Goal: Transaction & Acquisition: Purchase product/service

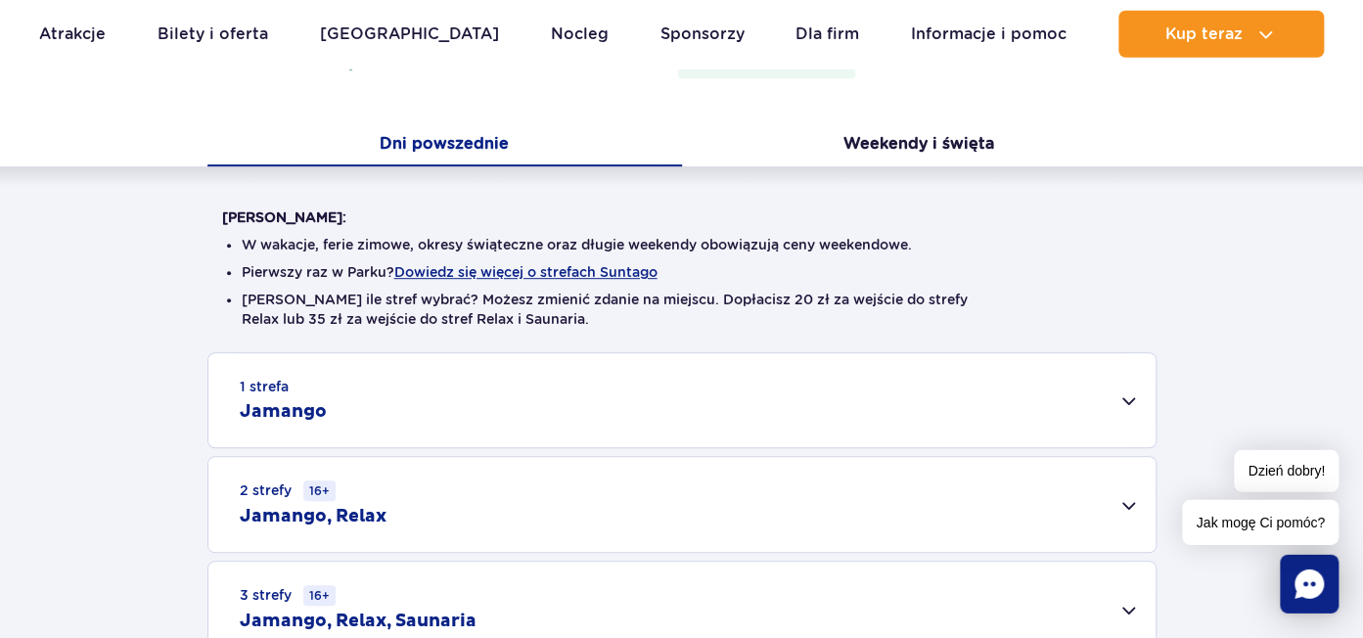
scroll to position [223, 0]
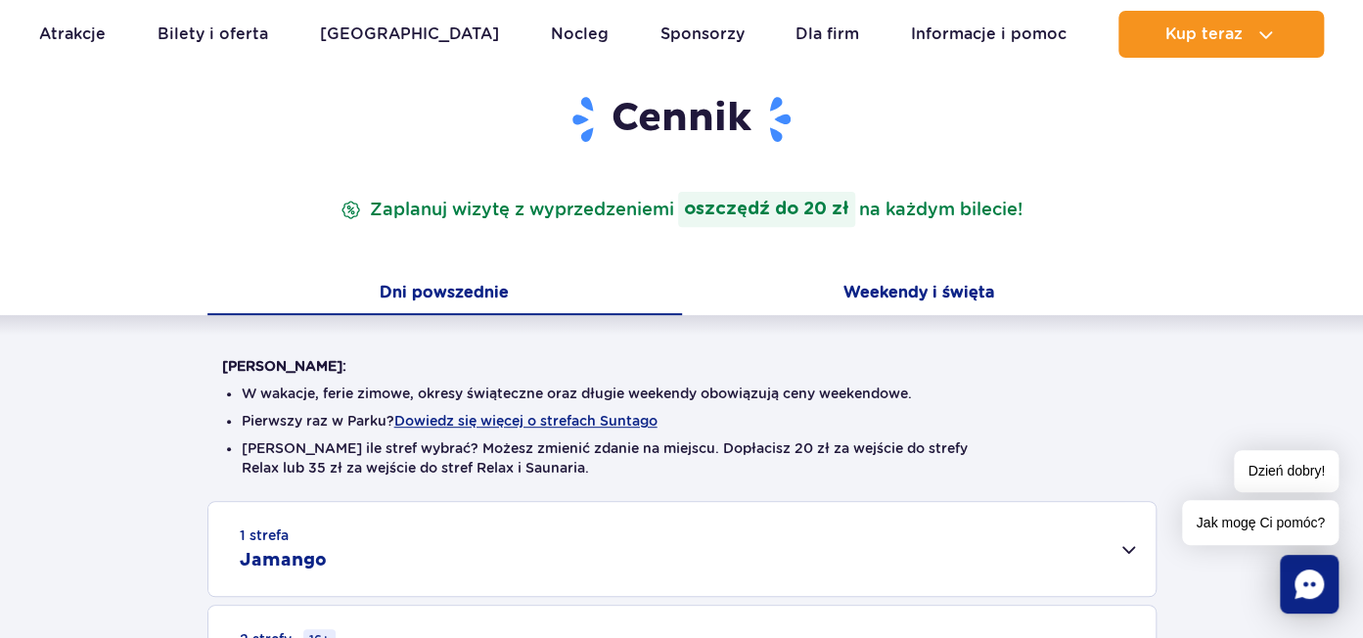
click at [911, 292] on button "Weekendy i święta" at bounding box center [919, 294] width 474 height 41
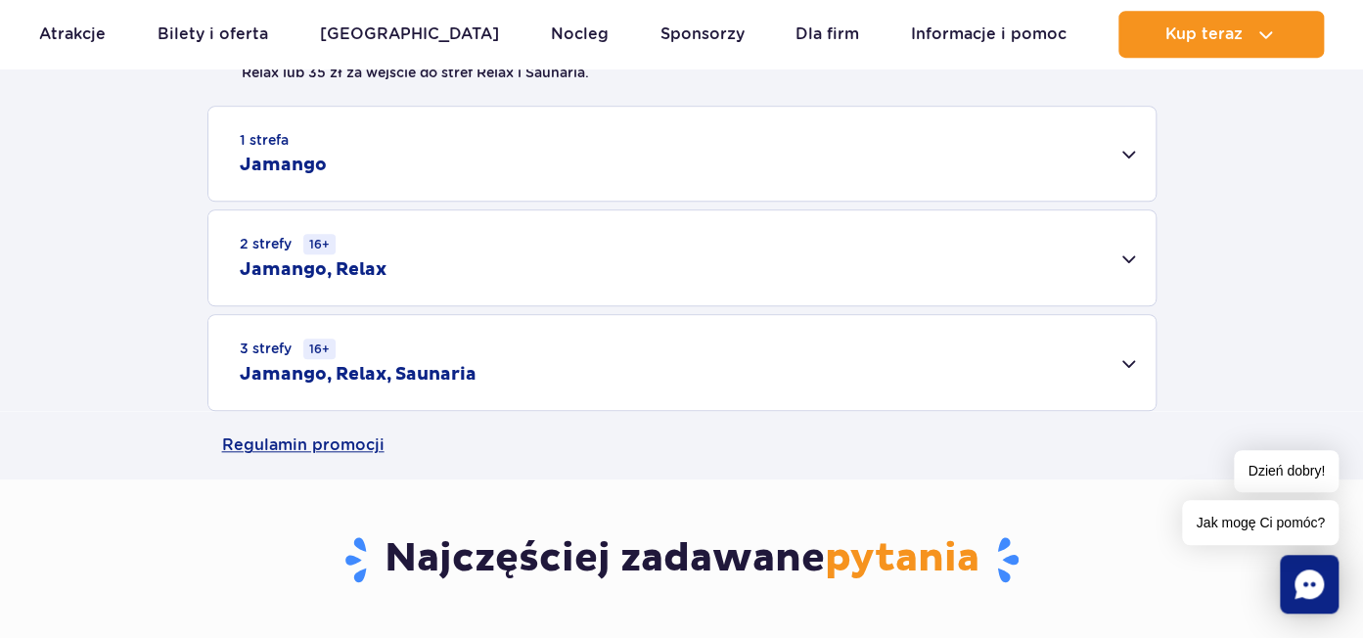
scroll to position [671, 0]
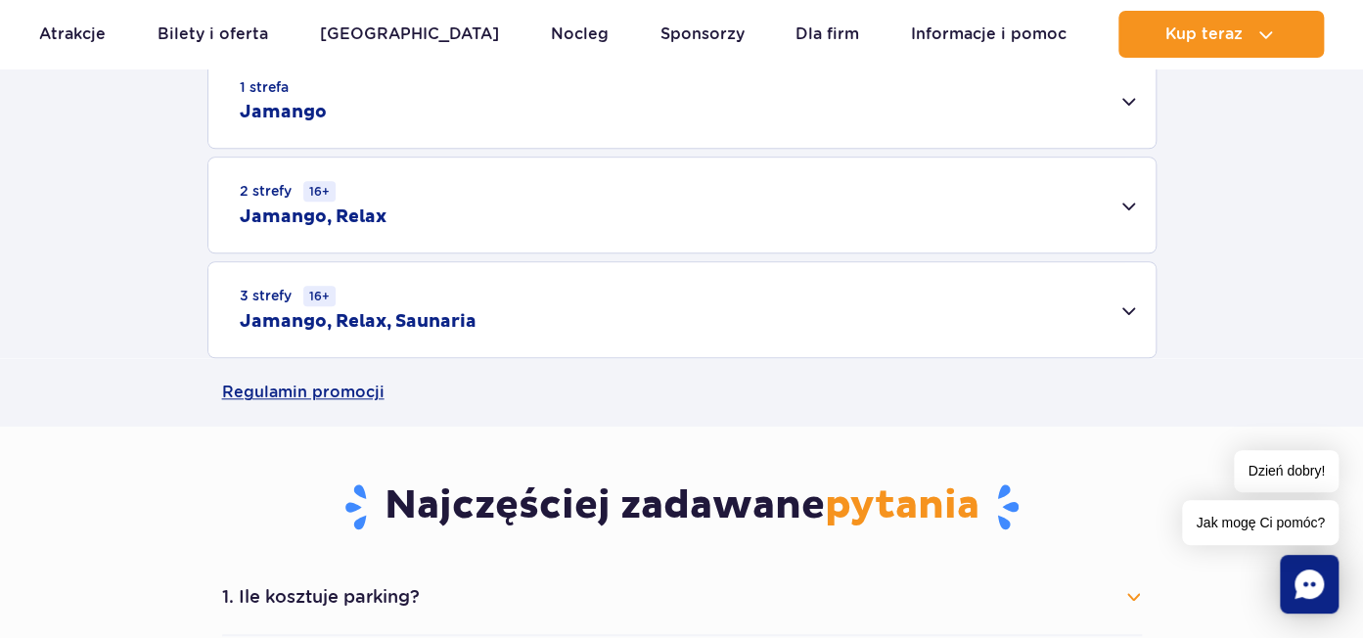
click at [1127, 312] on div "3 strefy 16+ Jamango, Relax, Saunaria" at bounding box center [681, 309] width 947 height 95
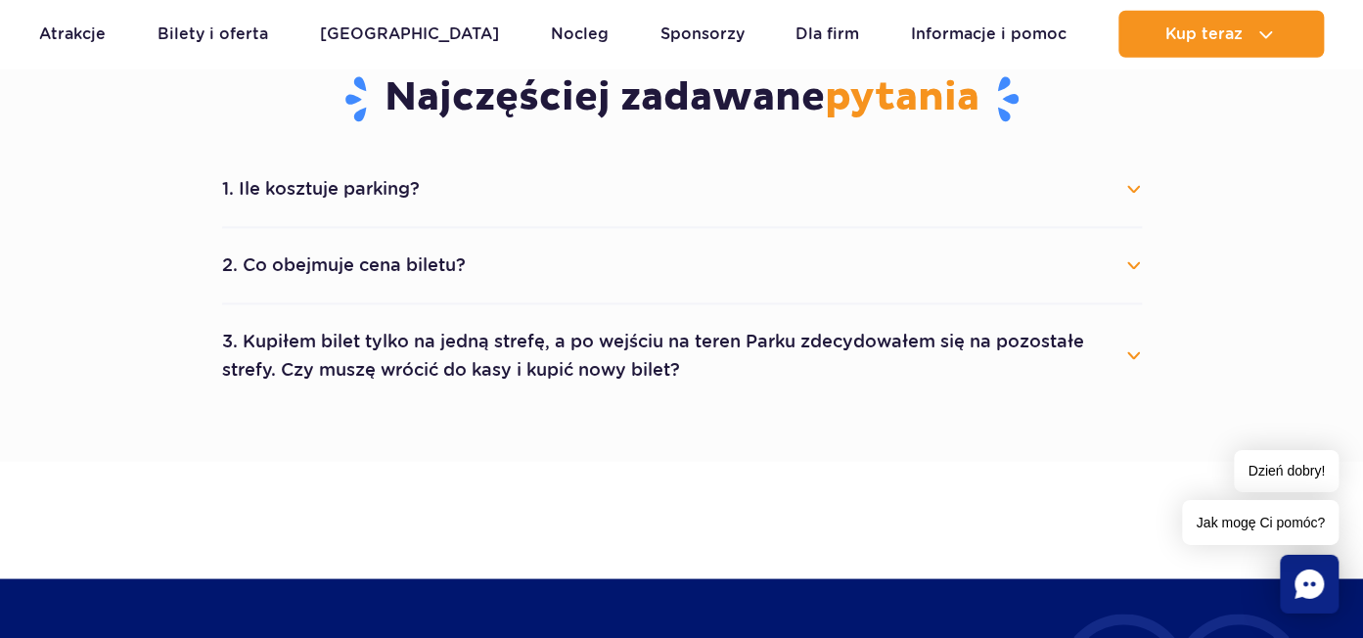
scroll to position [1342, 0]
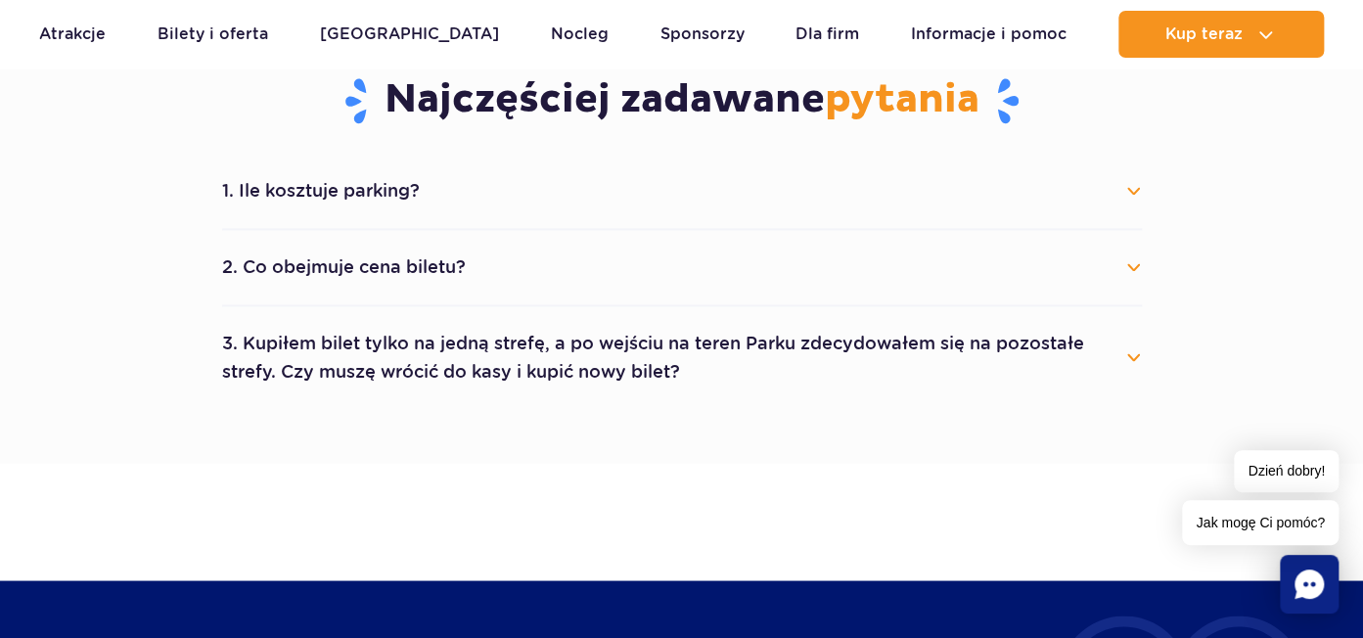
click at [369, 265] on button "2. Co obejmuje cena biletu?" at bounding box center [682, 267] width 920 height 43
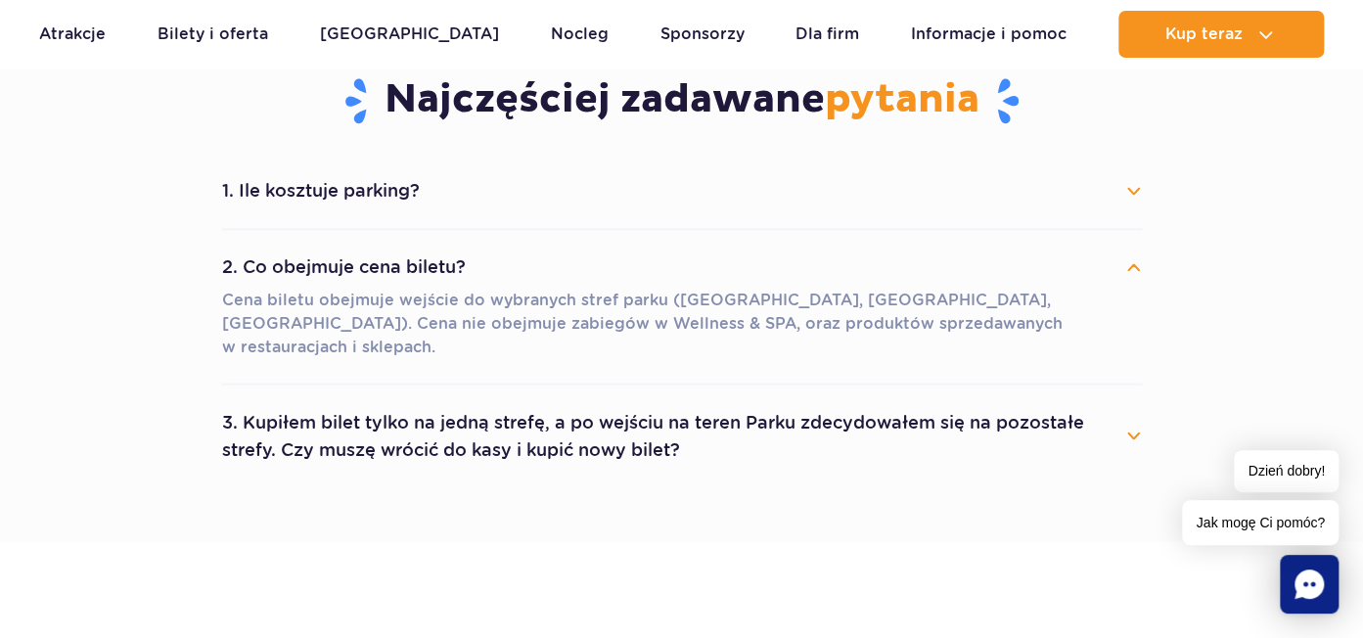
click at [1131, 259] on button "2. Co obejmuje cena biletu?" at bounding box center [682, 267] width 920 height 43
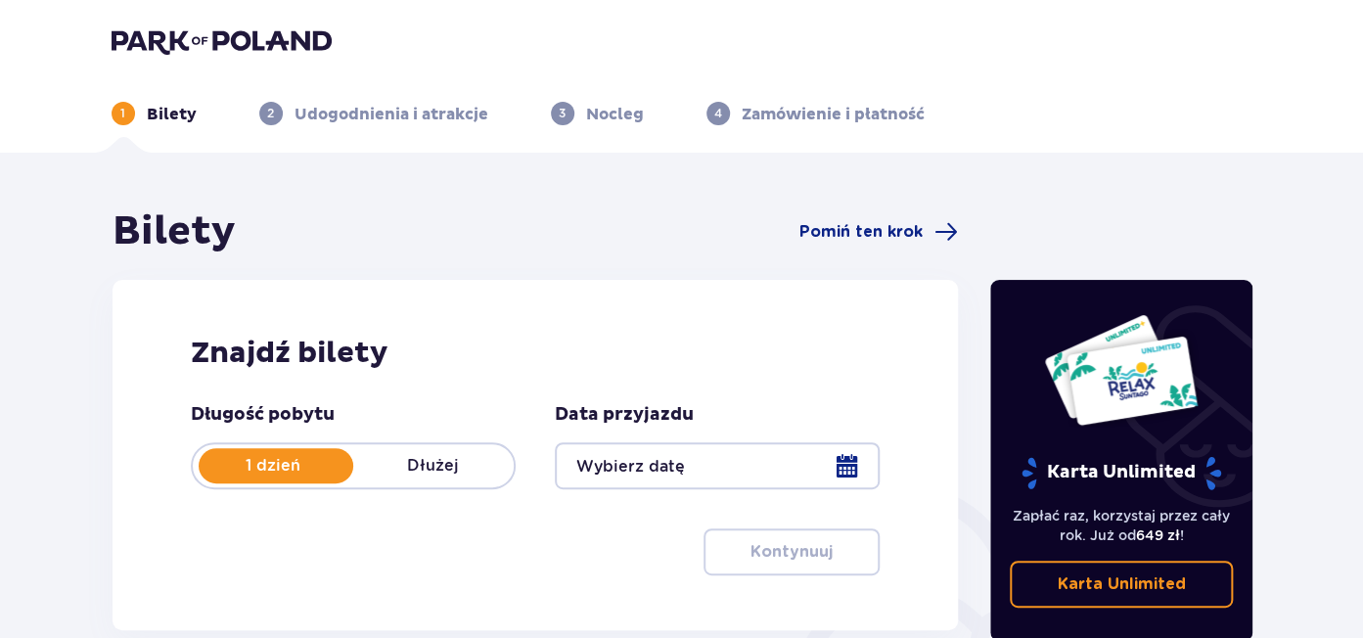
click at [849, 468] on div at bounding box center [717, 465] width 325 height 47
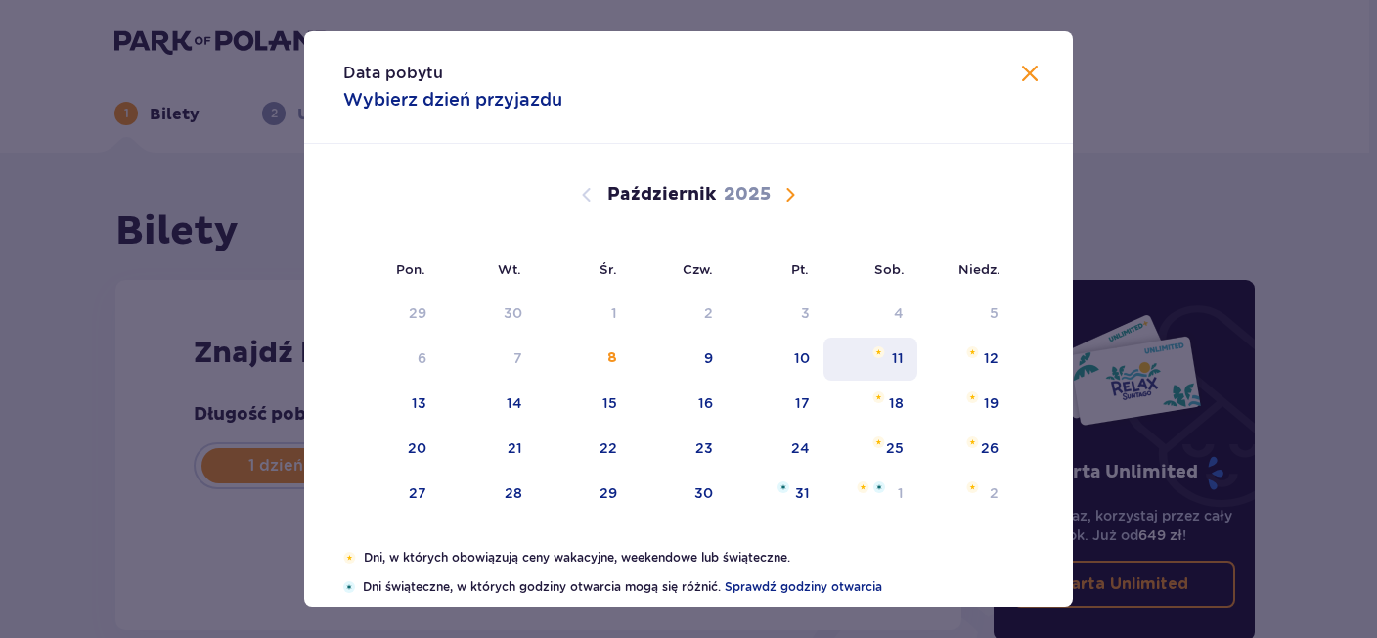
click at [893, 357] on div "11" at bounding box center [898, 358] width 12 height 20
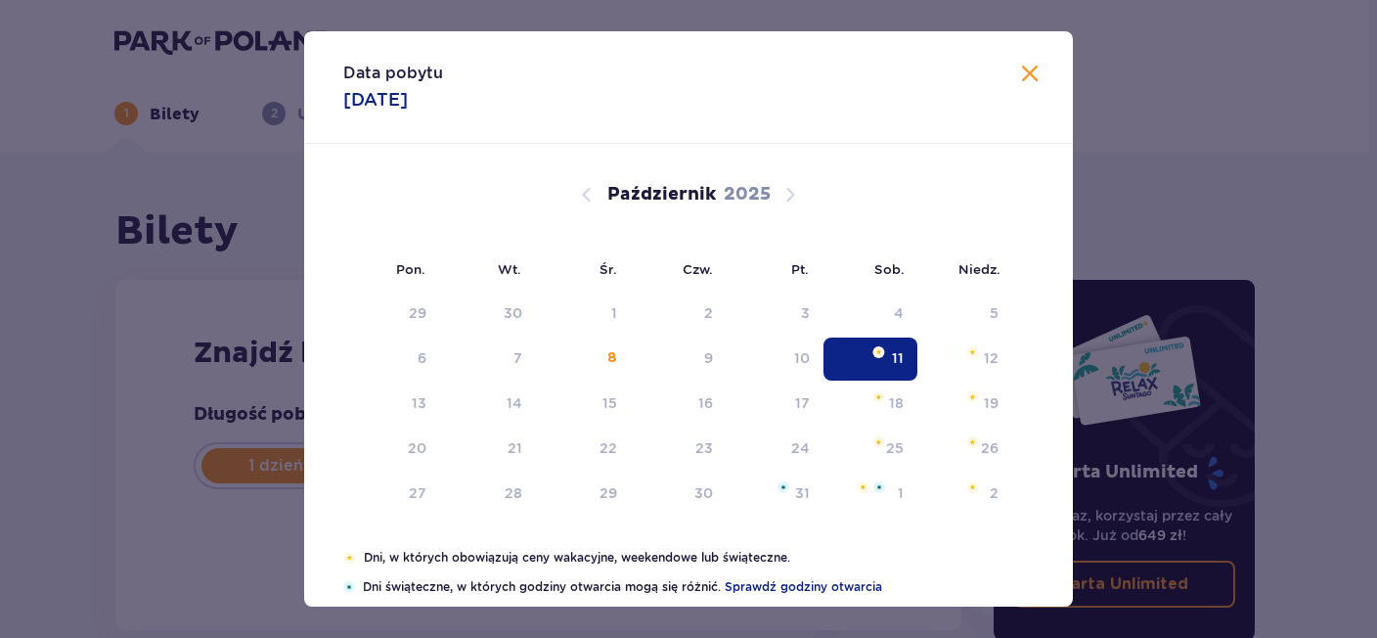
type input "[DATE]"
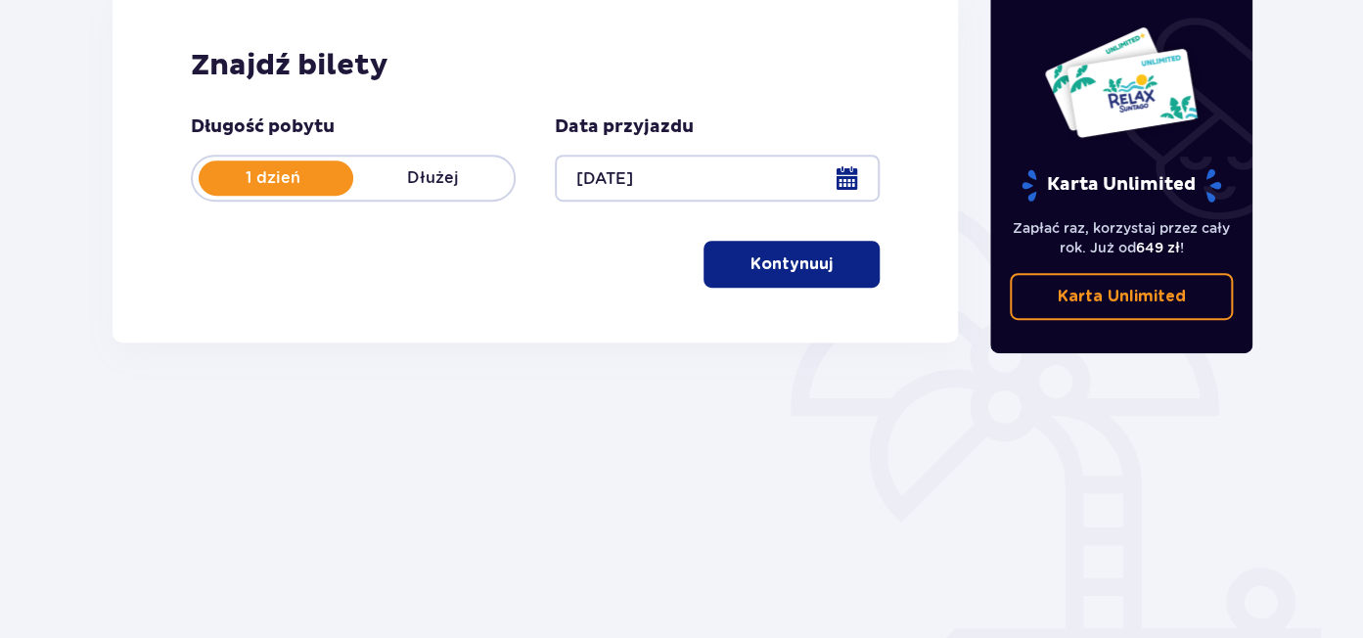
scroll to position [336, 0]
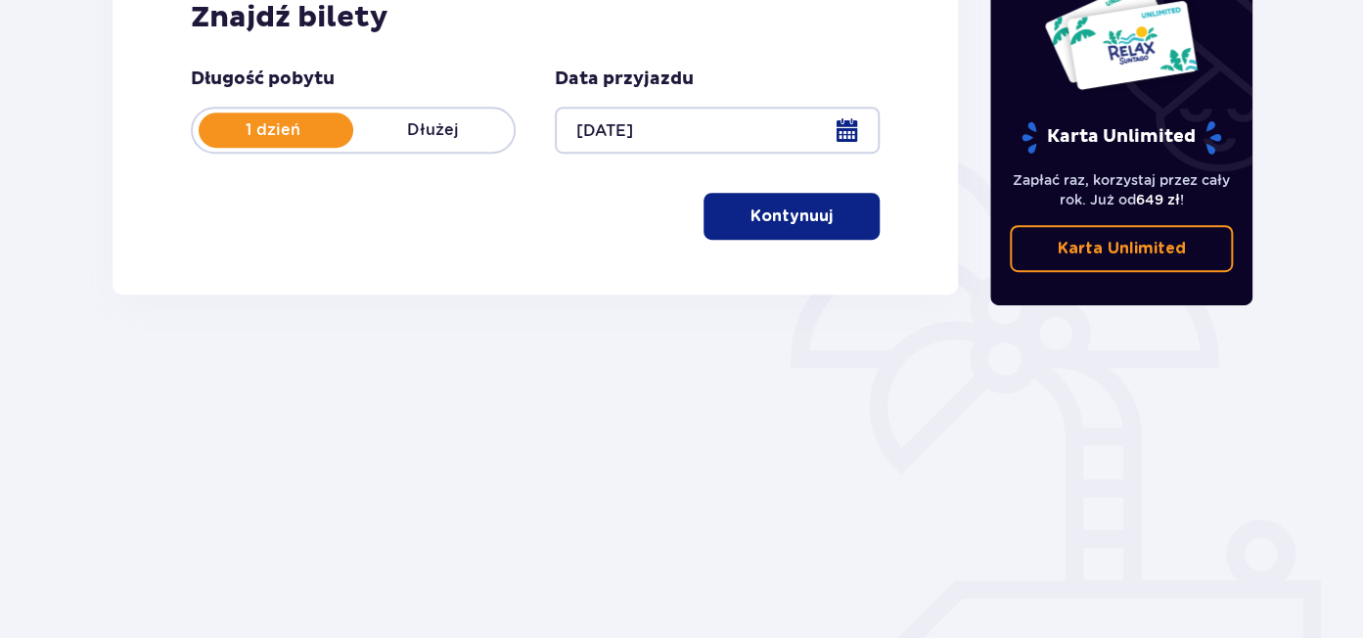
click at [814, 225] on p "Kontynuuj" at bounding box center [791, 216] width 82 height 22
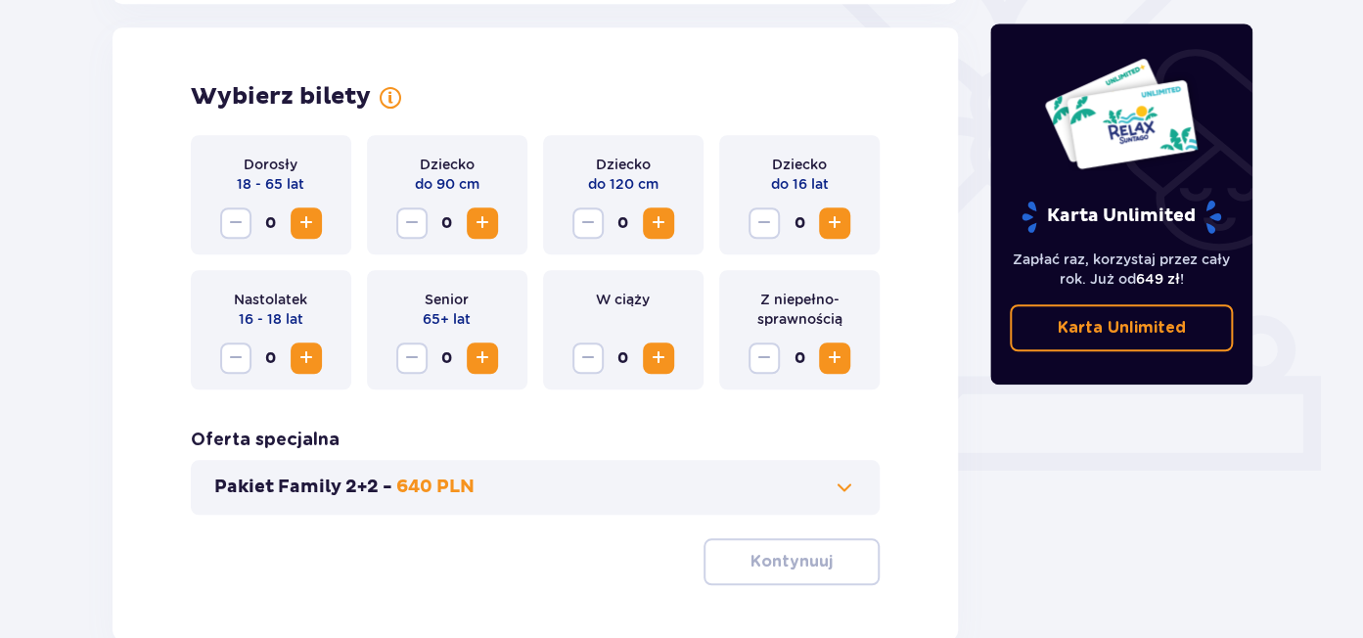
scroll to position [543, 0]
